Goal: Information Seeking & Learning: Learn about a topic

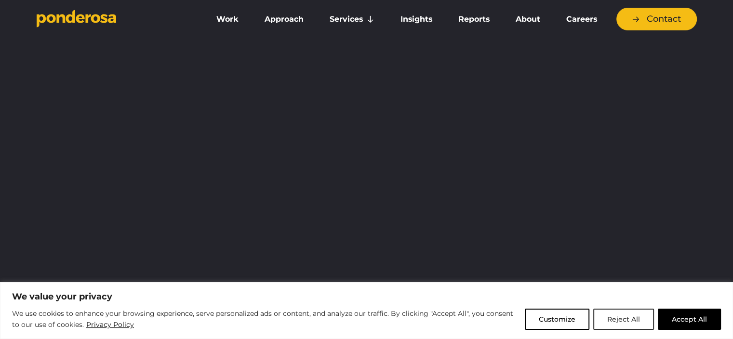
click at [624, 319] on button "Reject All" at bounding box center [623, 318] width 61 height 21
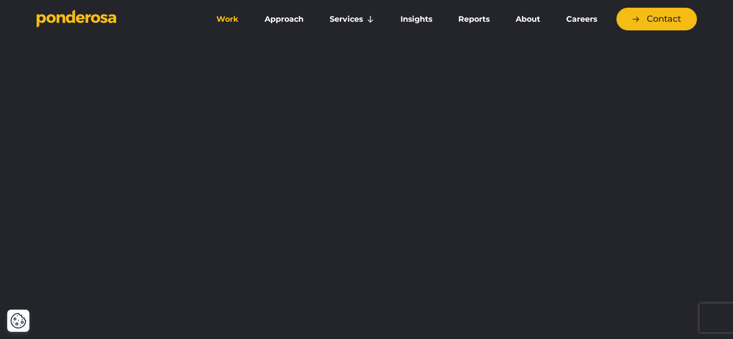
click at [226, 17] on link "Work" at bounding box center [227, 19] width 44 height 20
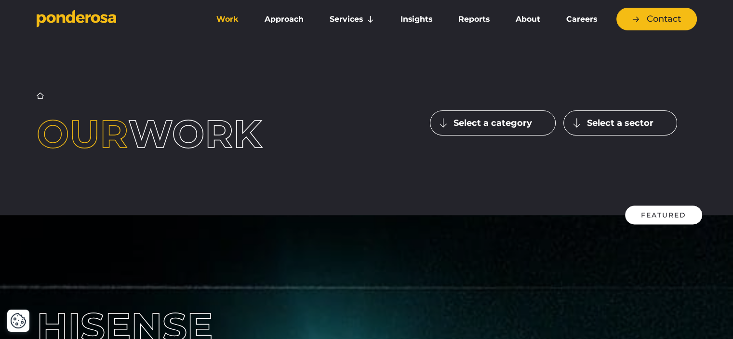
drag, startPoint x: 487, startPoint y: 118, endPoint x: 474, endPoint y: 133, distance: 19.8
click at [486, 120] on button "Select a category" at bounding box center [493, 122] width 126 height 25
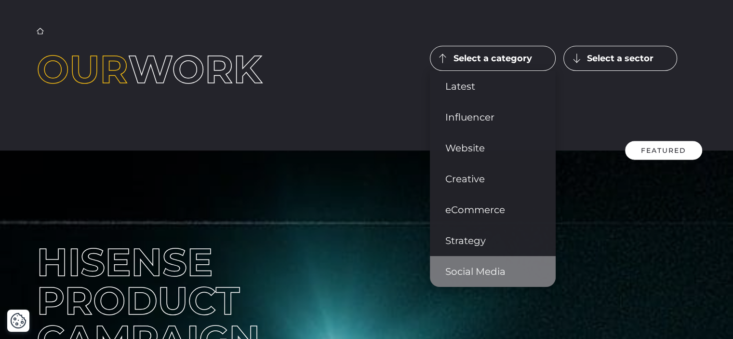
scroll to position [48, 0]
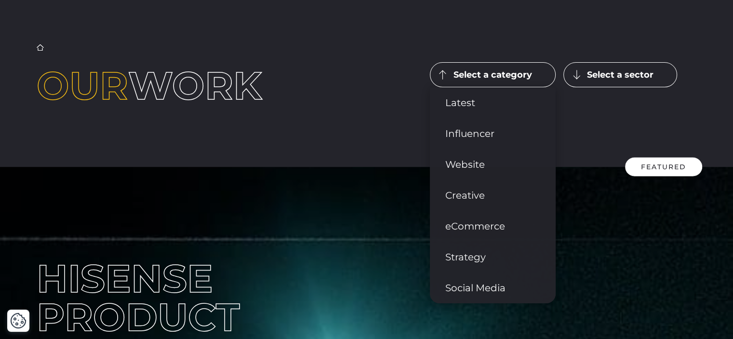
click at [607, 71] on button "Select a sector" at bounding box center [620, 74] width 114 height 25
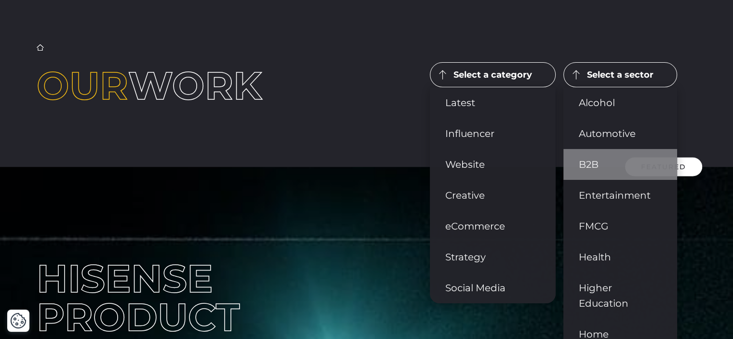
click at [587, 166] on link "B2B" at bounding box center [620, 164] width 114 height 31
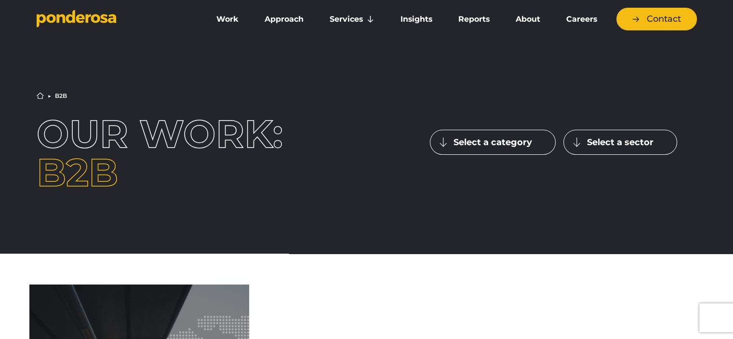
click at [605, 144] on button "Select a sector" at bounding box center [620, 142] width 114 height 25
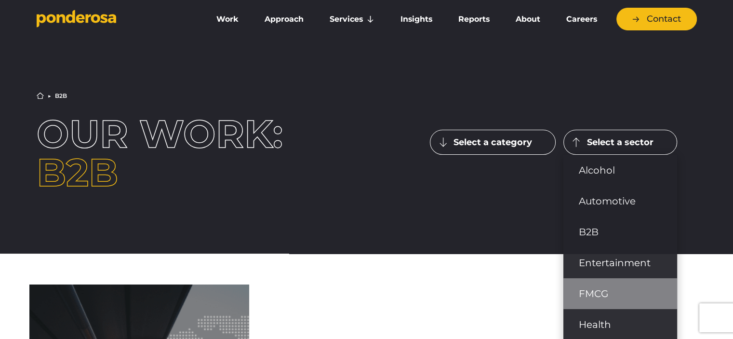
click at [607, 297] on link "FMCG" at bounding box center [620, 293] width 114 height 31
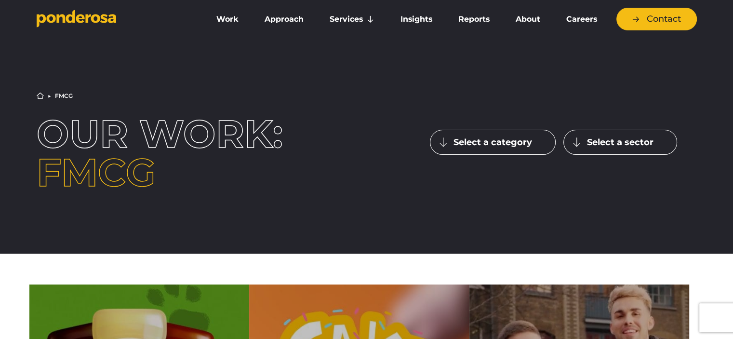
click at [597, 138] on button "Select a sector" at bounding box center [620, 142] width 114 height 25
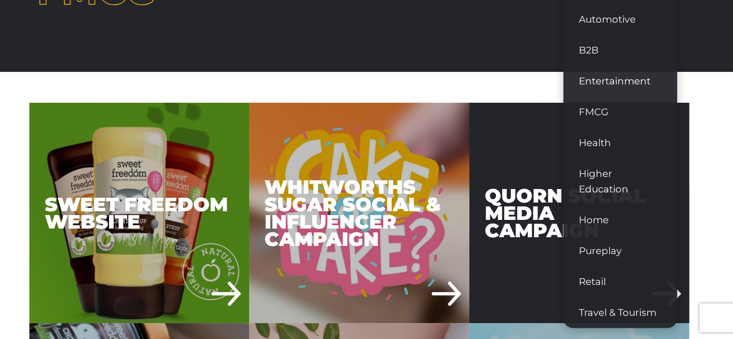
scroll to position [241, 0]
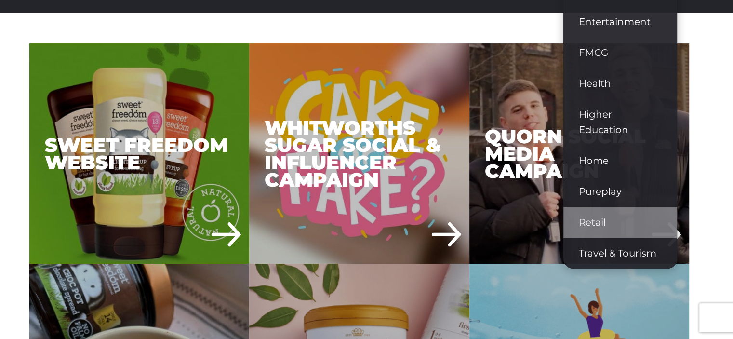
click at [608, 221] on link "Retail" at bounding box center [620, 222] width 114 height 31
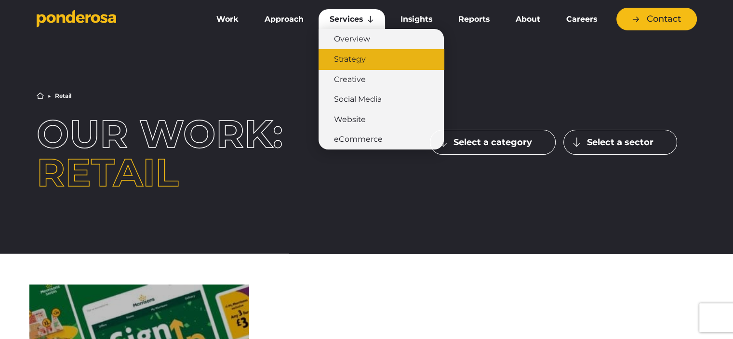
click at [347, 64] on link "Strategy" at bounding box center [381, 59] width 125 height 20
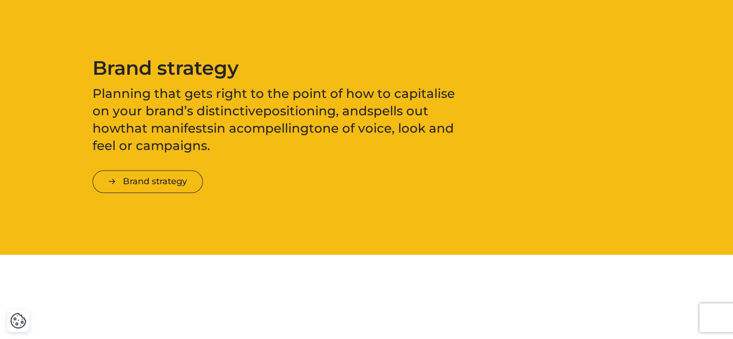
scroll to position [1108, 0]
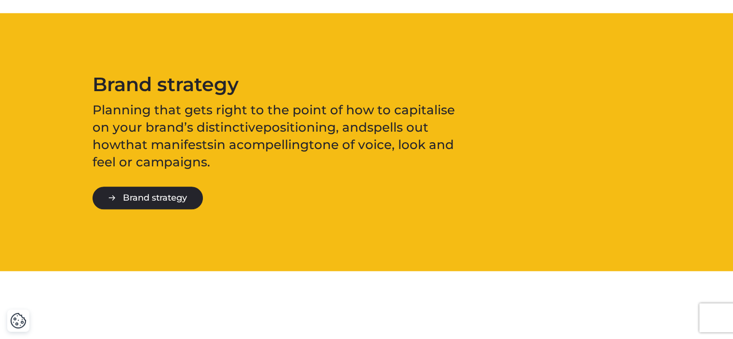
click at [139, 198] on link "Brand strategy" at bounding box center [148, 197] width 110 height 23
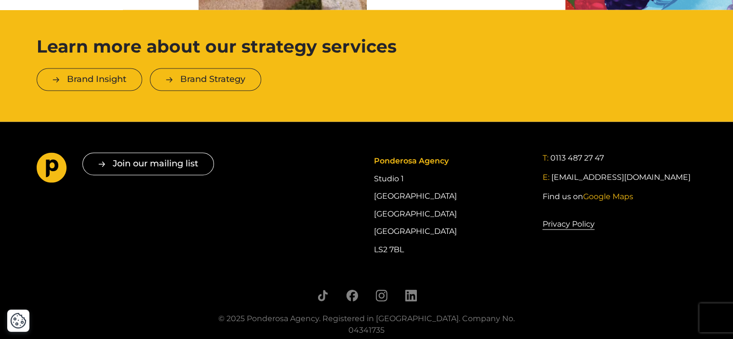
scroll to position [1638, 0]
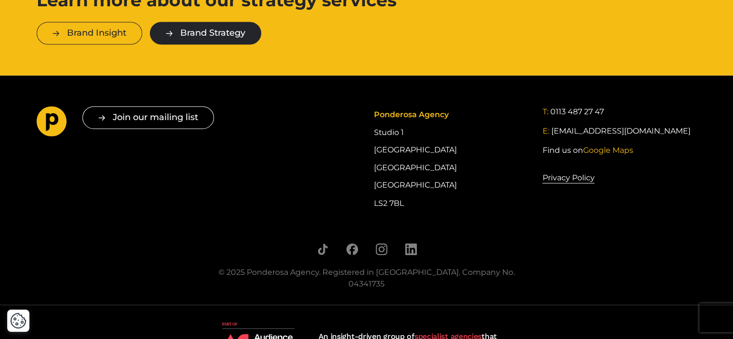
click at [226, 22] on link "Brand Strategy" at bounding box center [205, 33] width 111 height 23
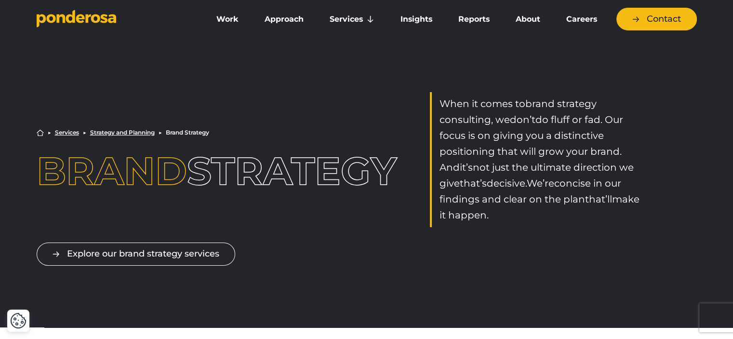
click at [123, 130] on link "Strategy and Planning" at bounding box center [122, 133] width 65 height 6
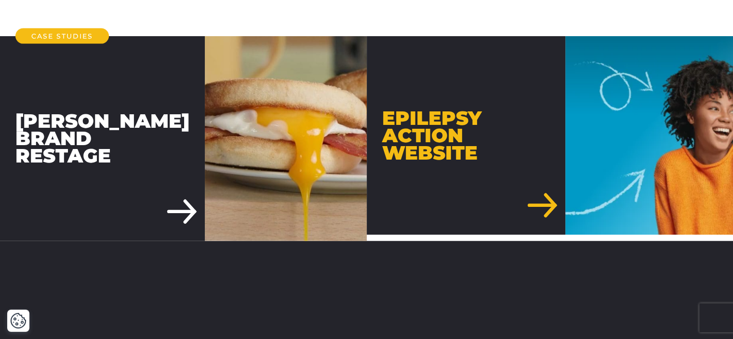
scroll to position [2265, 0]
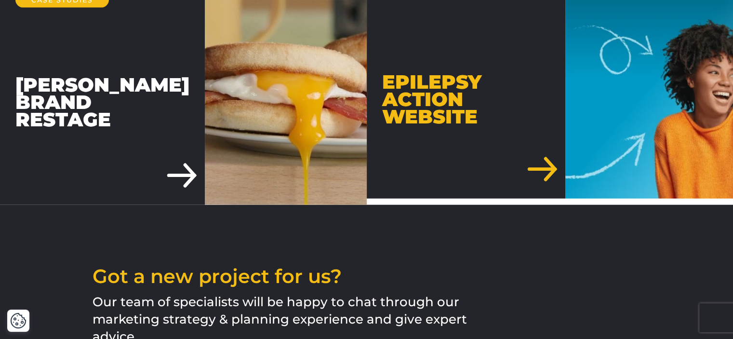
click at [168, 108] on div "[PERSON_NAME] Brand Restage" at bounding box center [102, 102] width 205 height 205
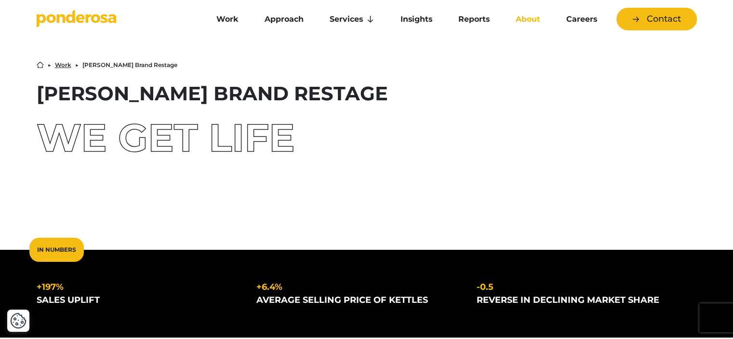
click at [523, 19] on link "About" at bounding box center [527, 19] width 47 height 20
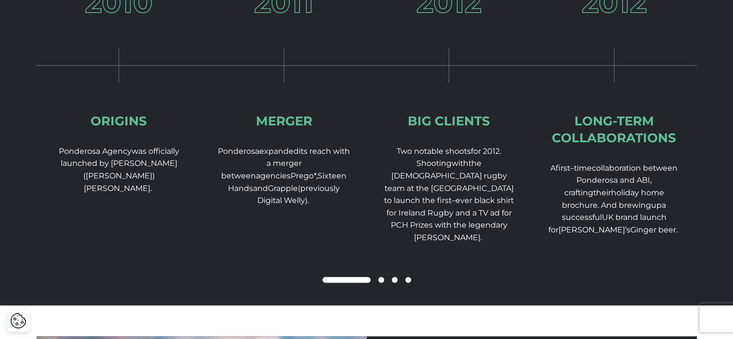
scroll to position [1494, 0]
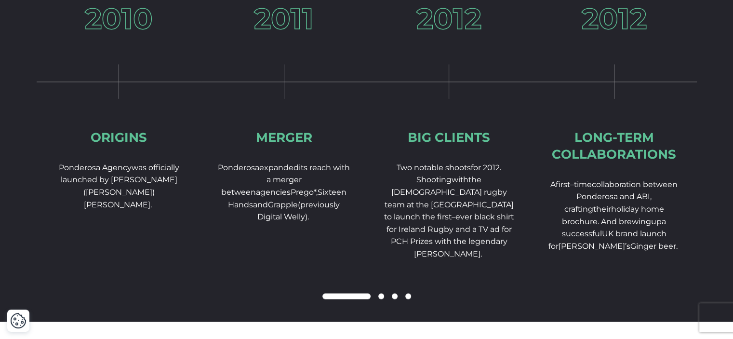
click at [380, 299] on span at bounding box center [381, 296] width 6 height 6
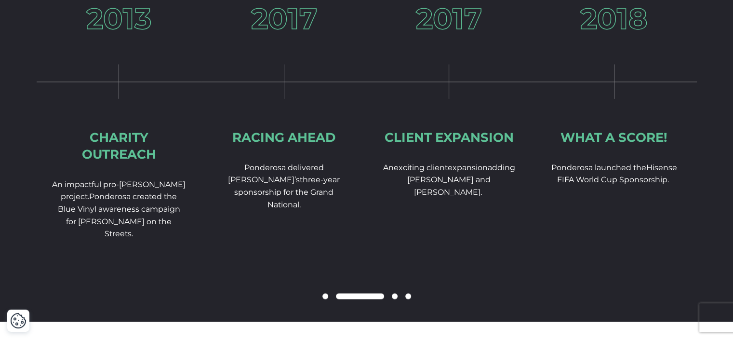
click at [393, 299] on span at bounding box center [395, 296] width 6 height 6
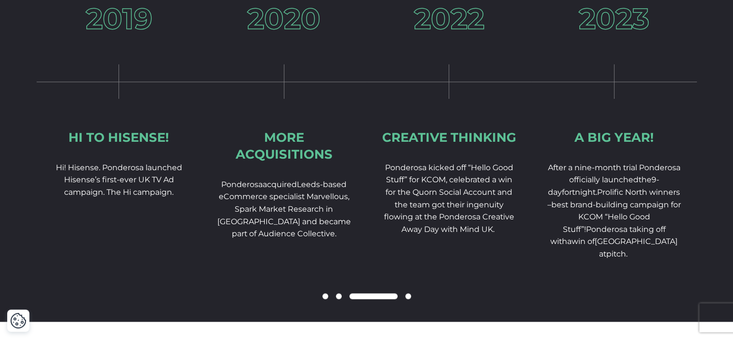
click at [407, 299] on span at bounding box center [408, 296] width 6 height 6
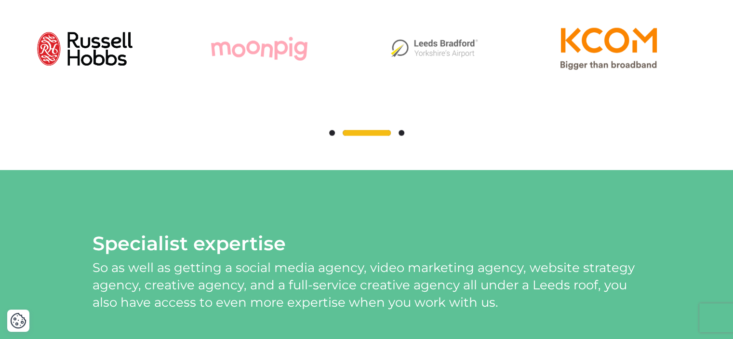
scroll to position [2168, 0]
